Goal: Find specific page/section: Find specific page/section

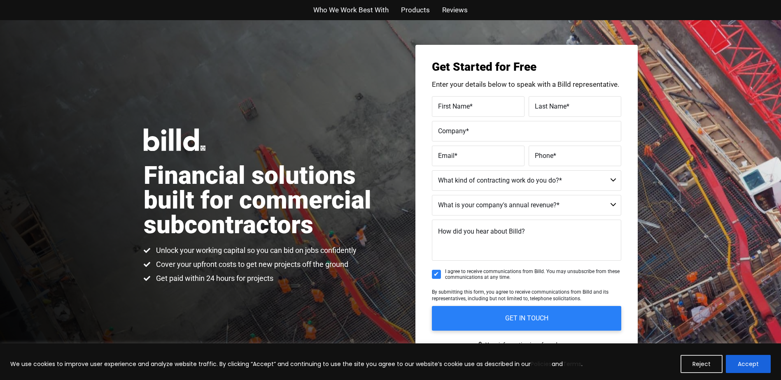
click at [411, 11] on span "Products" at bounding box center [415, 10] width 29 height 12
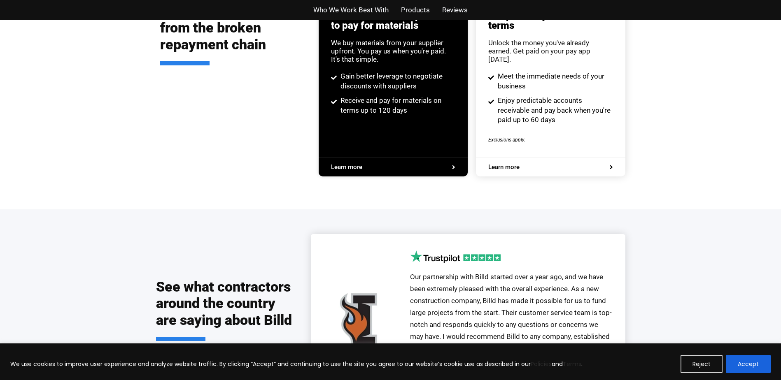
scroll to position [1586, 0]
